Goal: Task Accomplishment & Management: Use online tool/utility

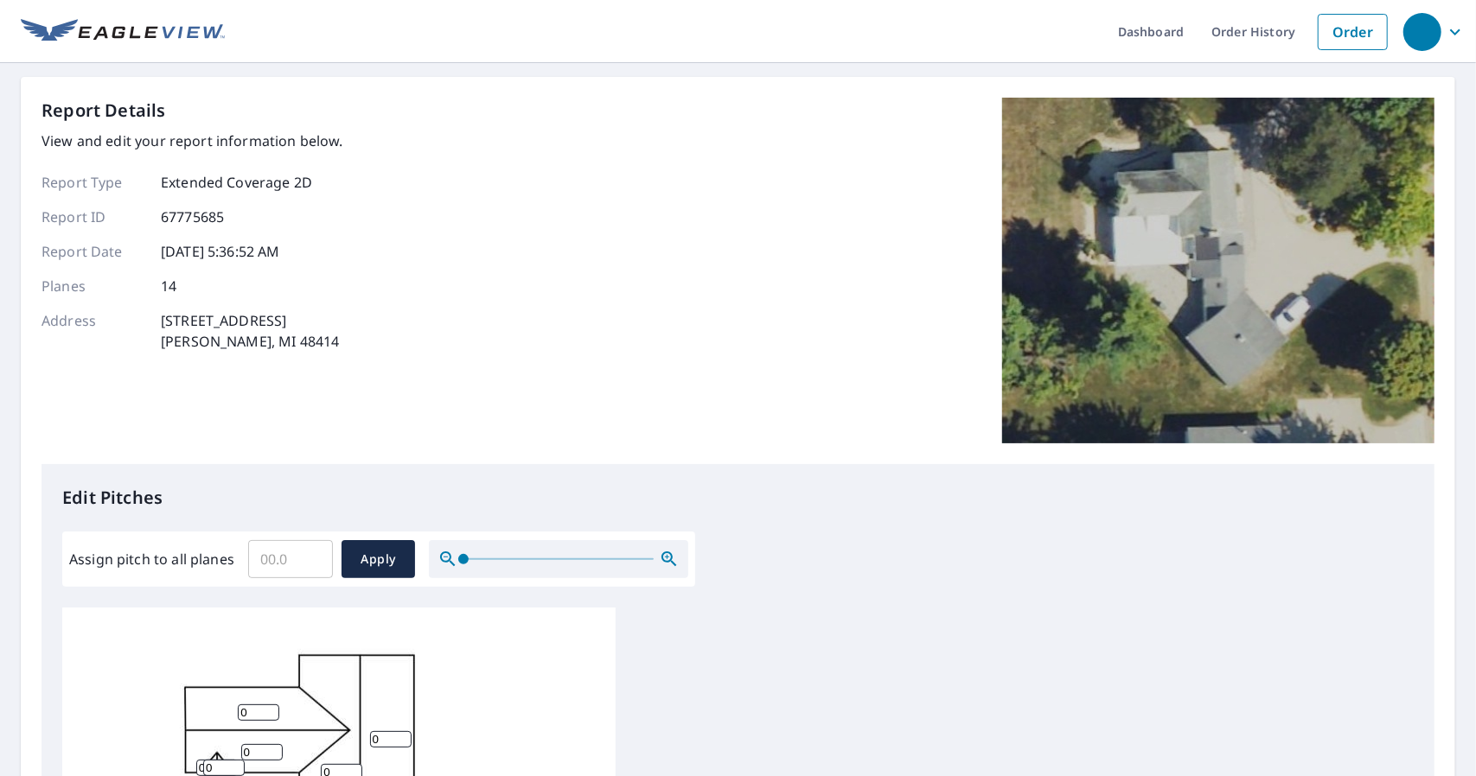
click at [280, 568] on input "Assign pitch to all planes" at bounding box center [290, 559] width 85 height 48
type input "6"
click at [356, 565] on span "Apply" at bounding box center [378, 560] width 46 height 22
type input "6"
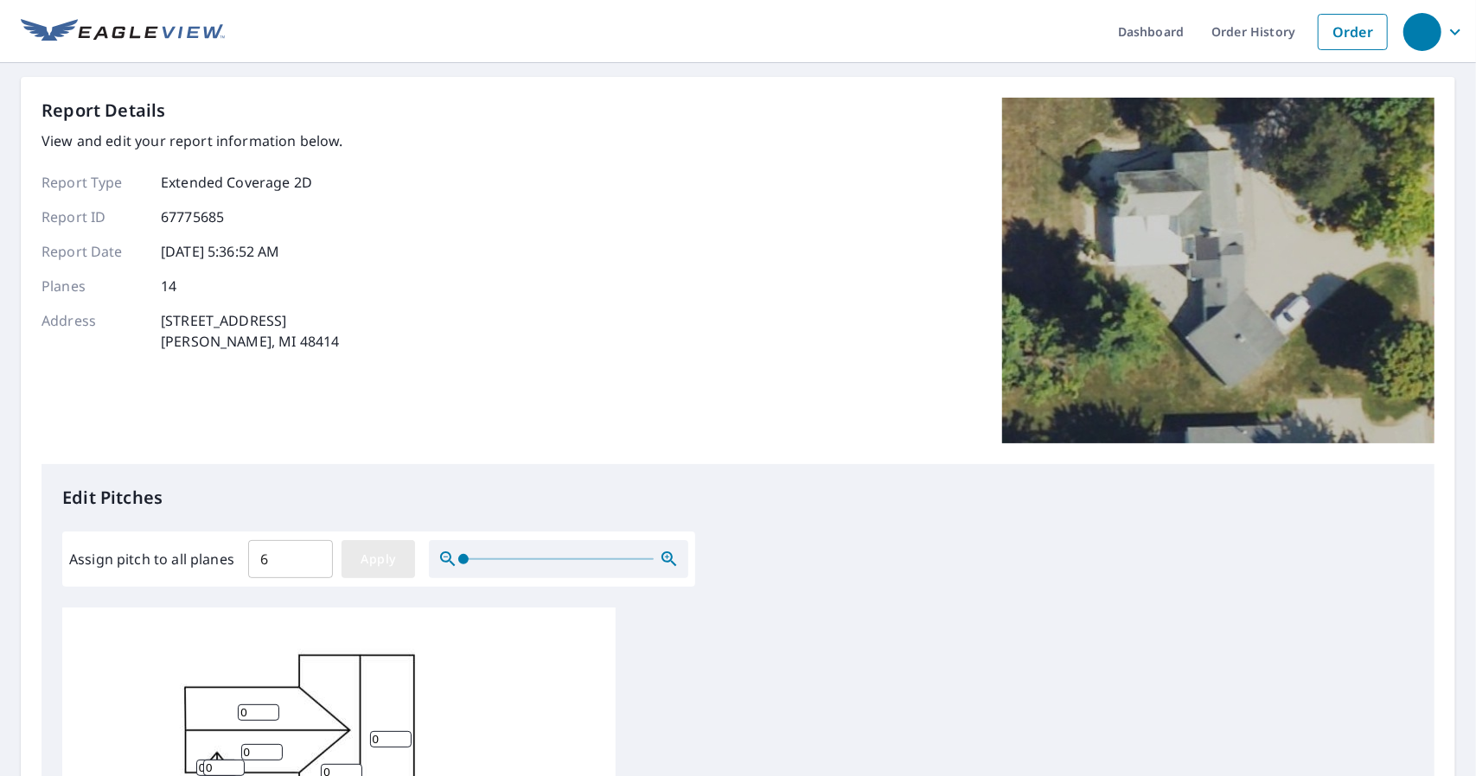
type input "6"
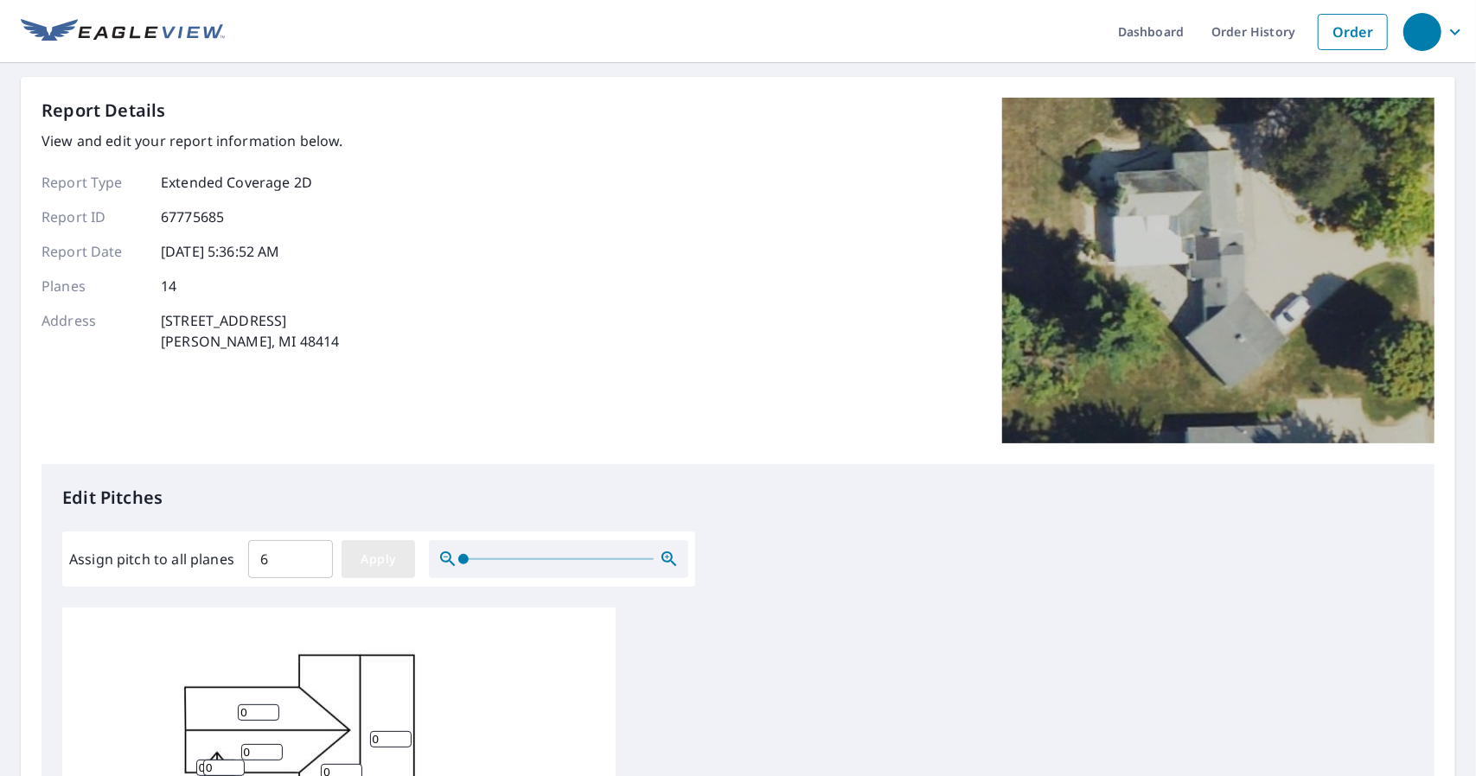
type input "6"
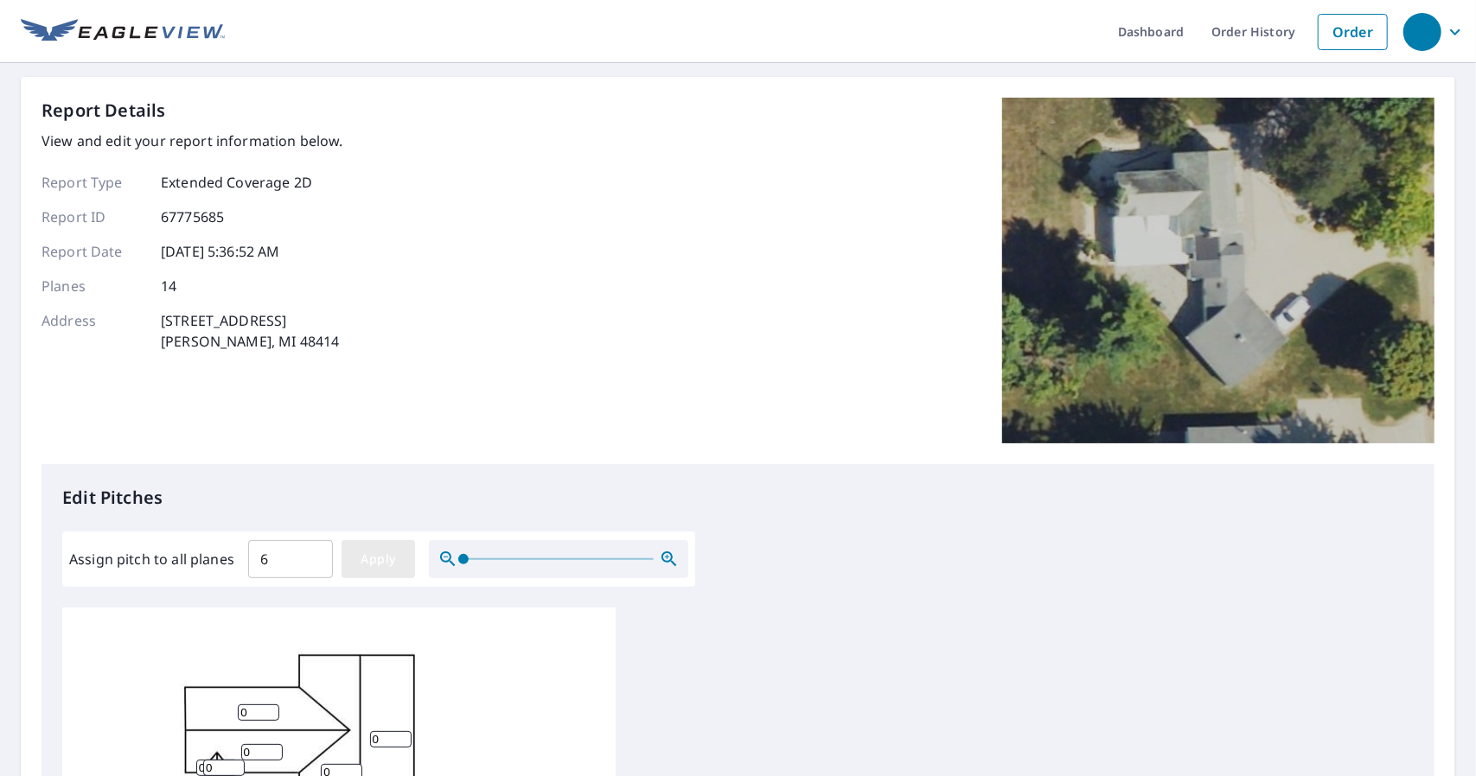
type input "6"
click at [375, 551] on span "Apply" at bounding box center [378, 560] width 46 height 22
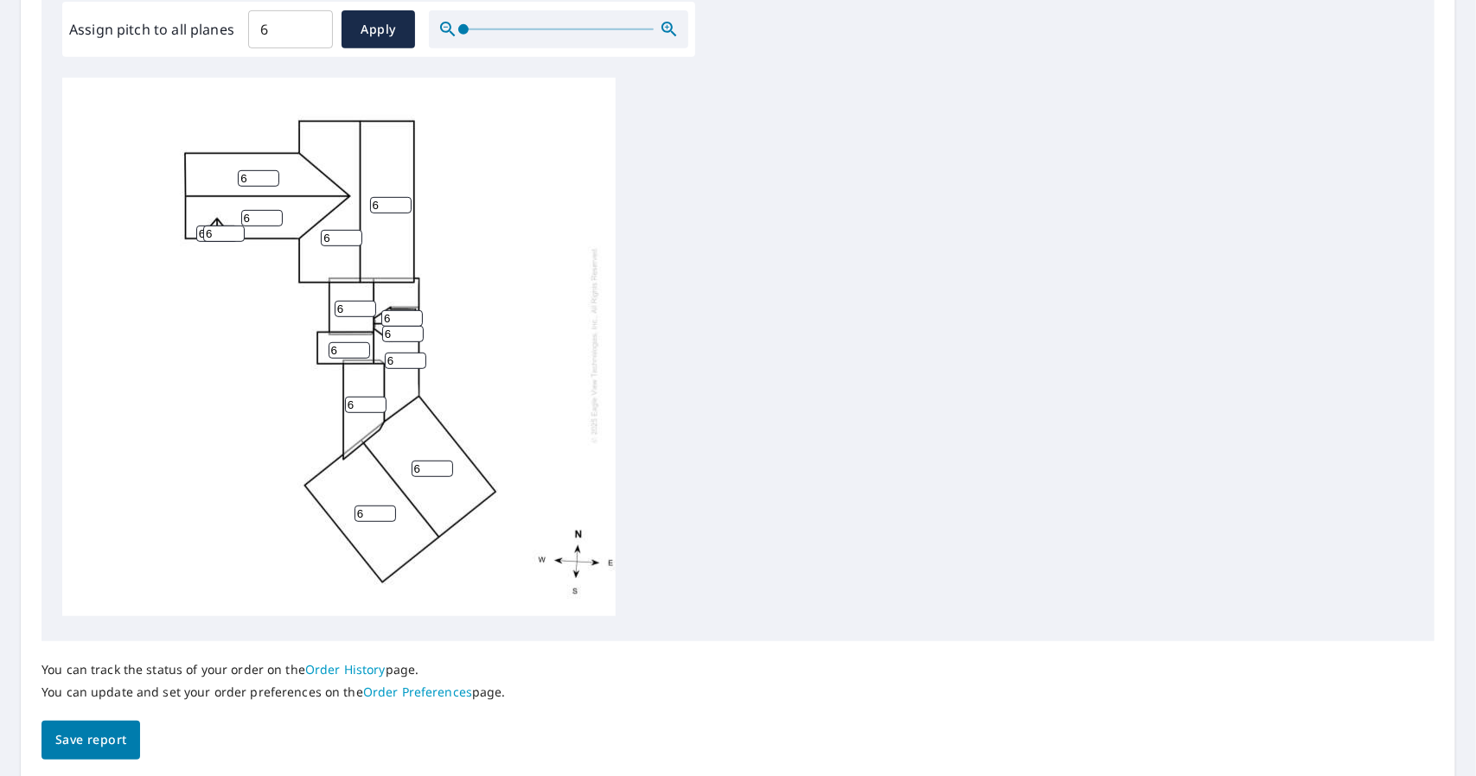
scroll to position [591, 0]
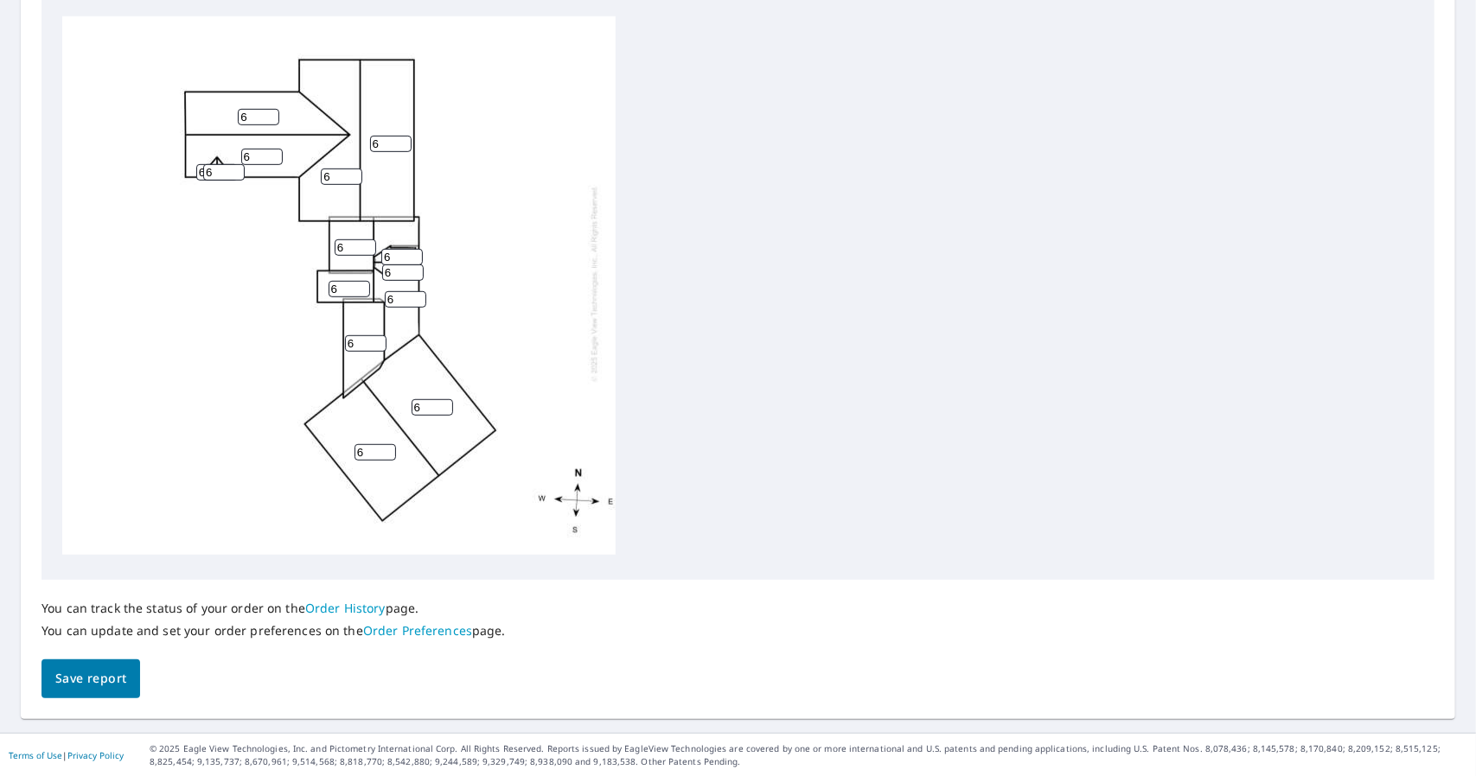
click at [97, 680] on span "Save report" at bounding box center [90, 679] width 71 height 22
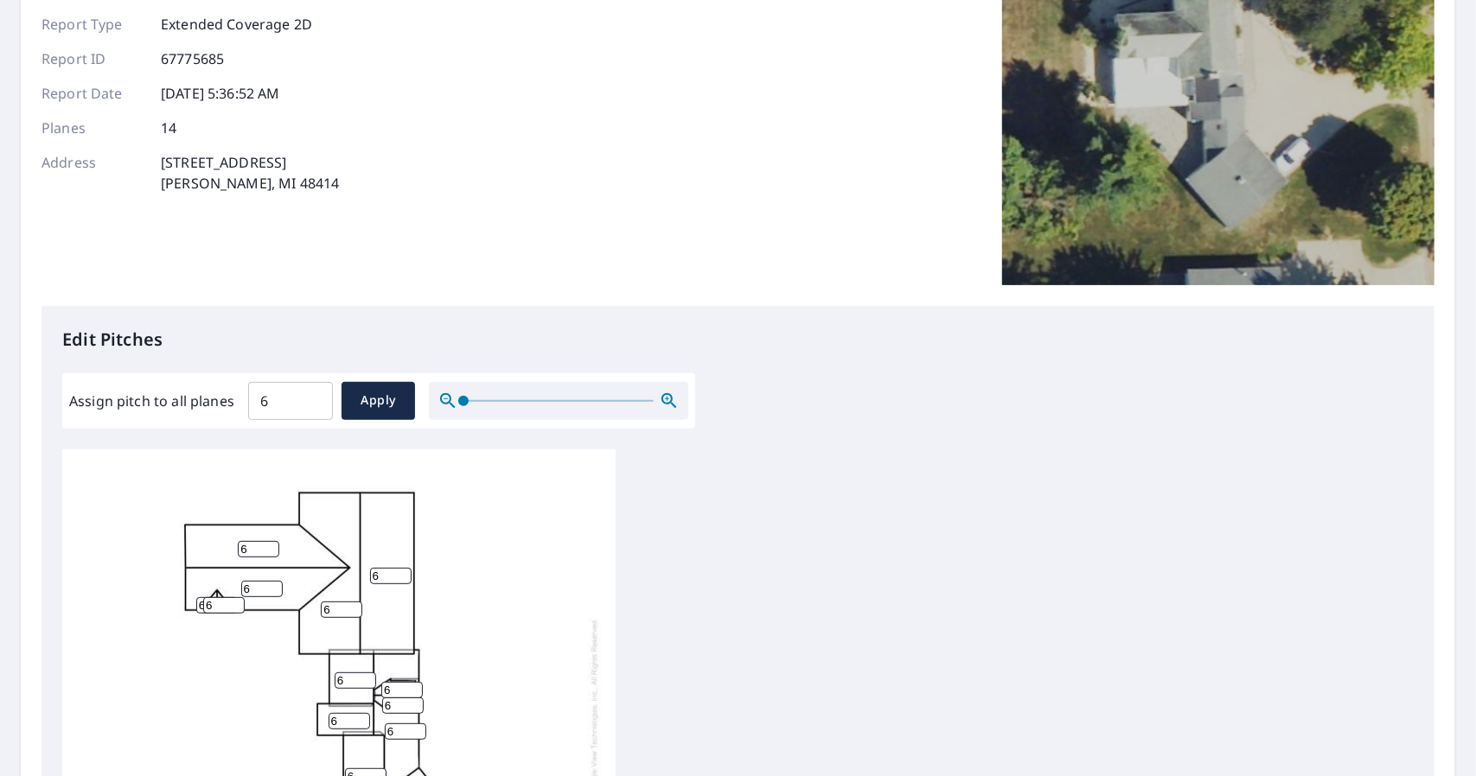
scroll to position [0, 0]
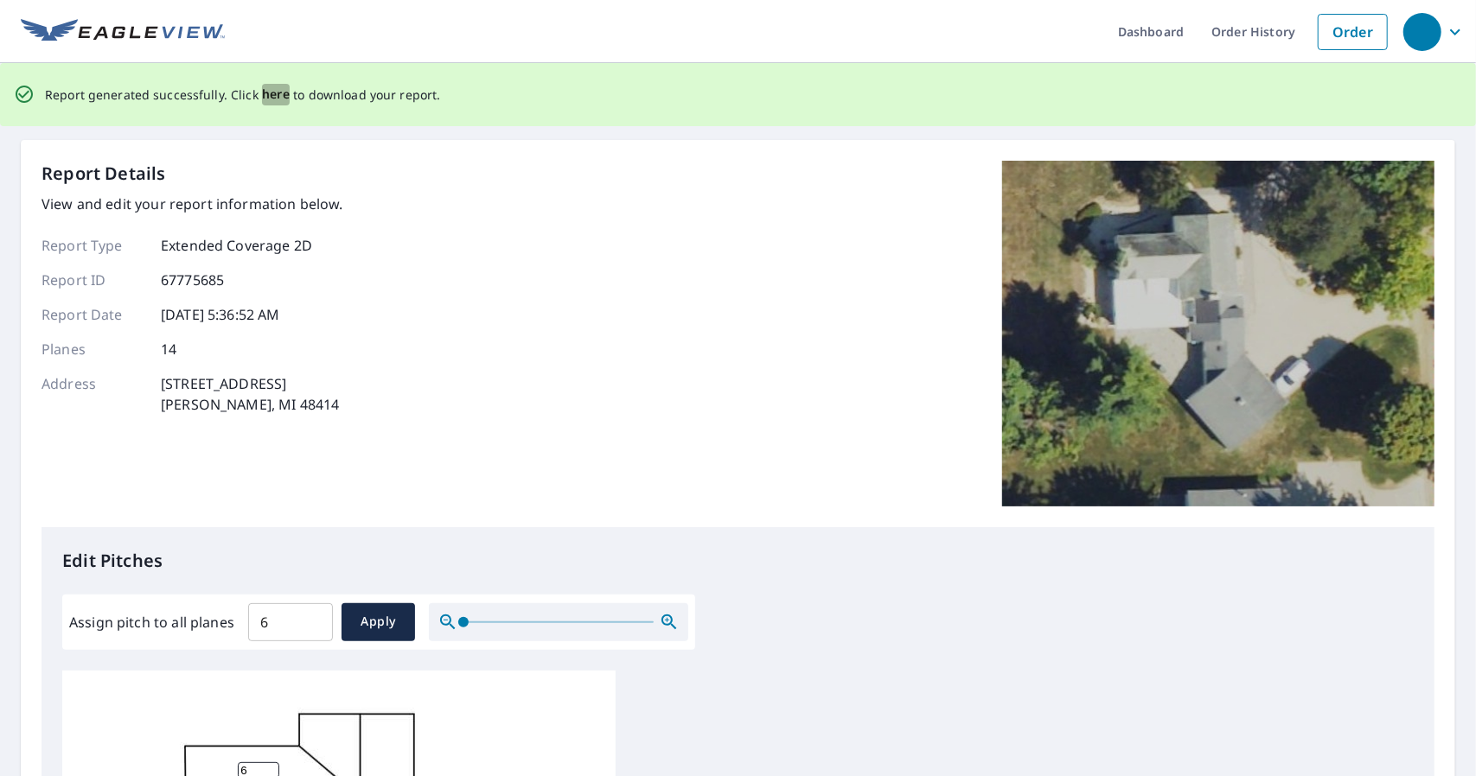
click at [262, 97] on span "here" at bounding box center [276, 95] width 29 height 22
